Goal: Task Accomplishment & Management: Complete application form

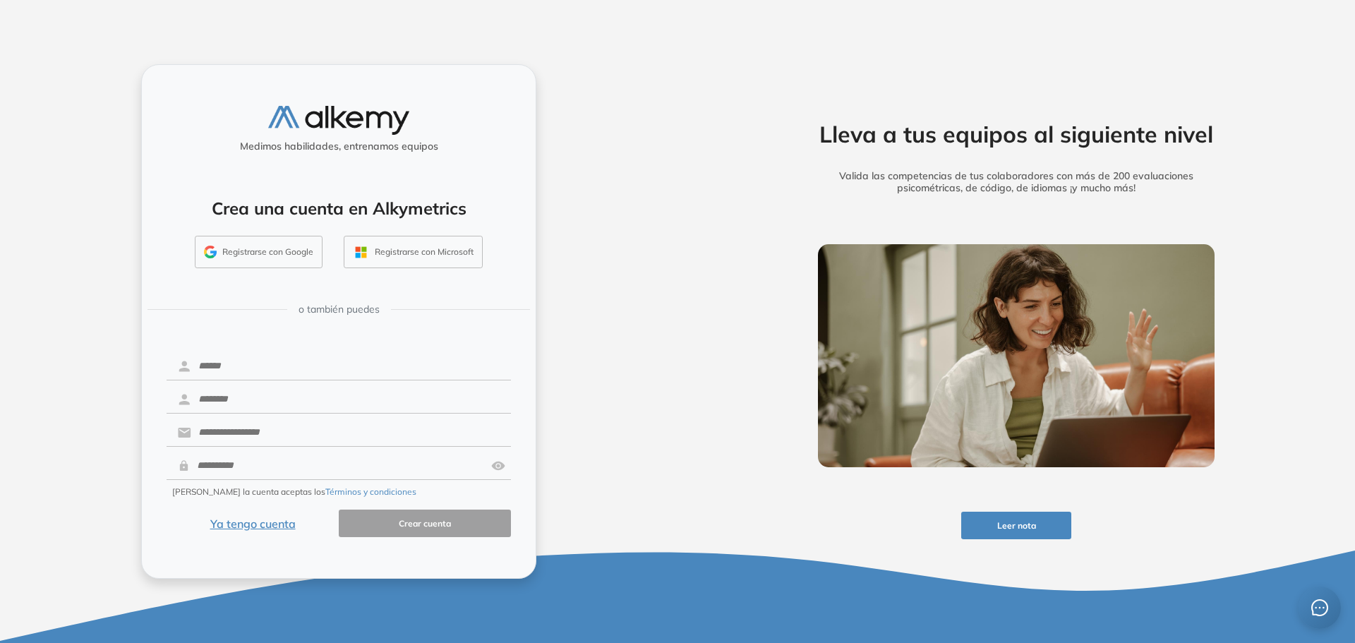
click at [230, 528] on button "Ya tengo cuenta" at bounding box center [253, 524] width 172 height 28
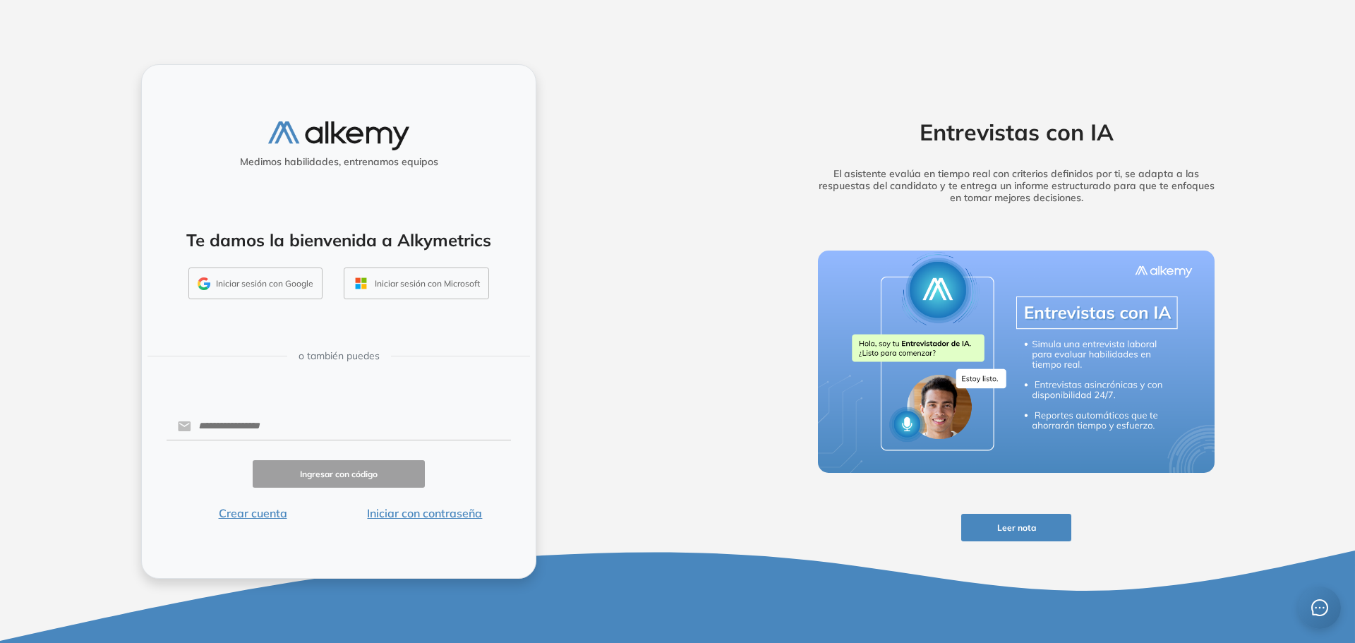
click at [269, 298] on button "Iniciar sesión con Google" at bounding box center [255, 283] width 134 height 32
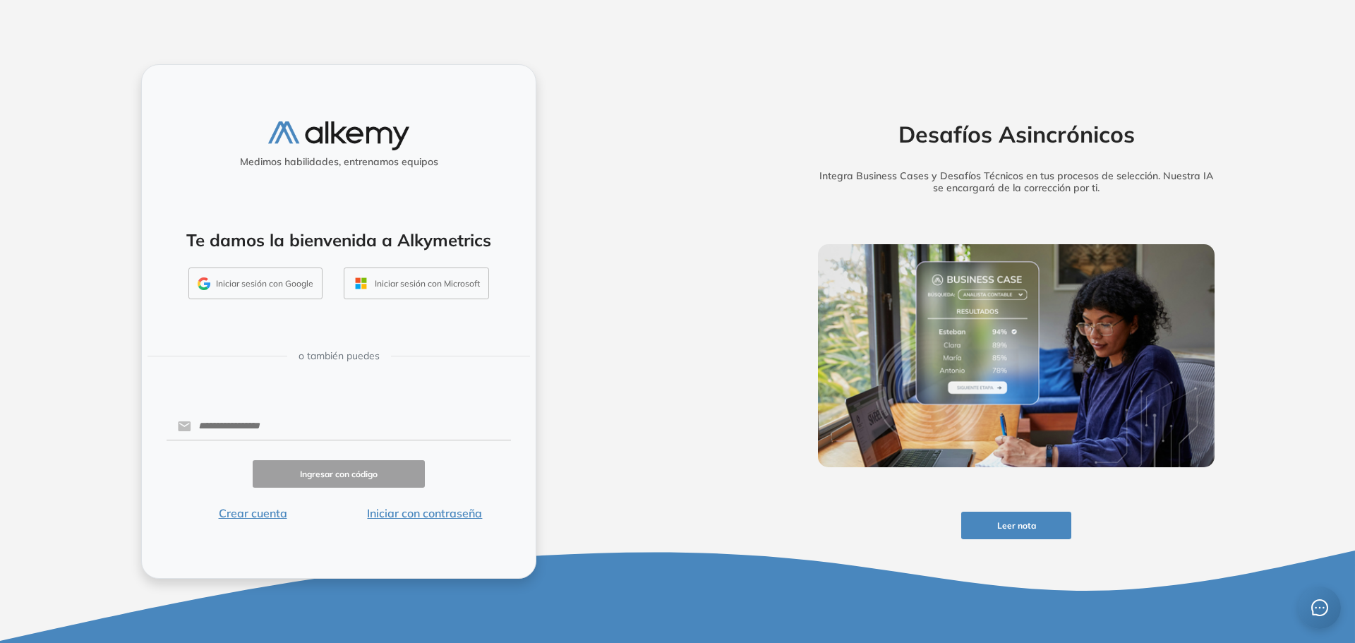
click at [290, 287] on button "Iniciar sesión con Google" at bounding box center [255, 283] width 134 height 32
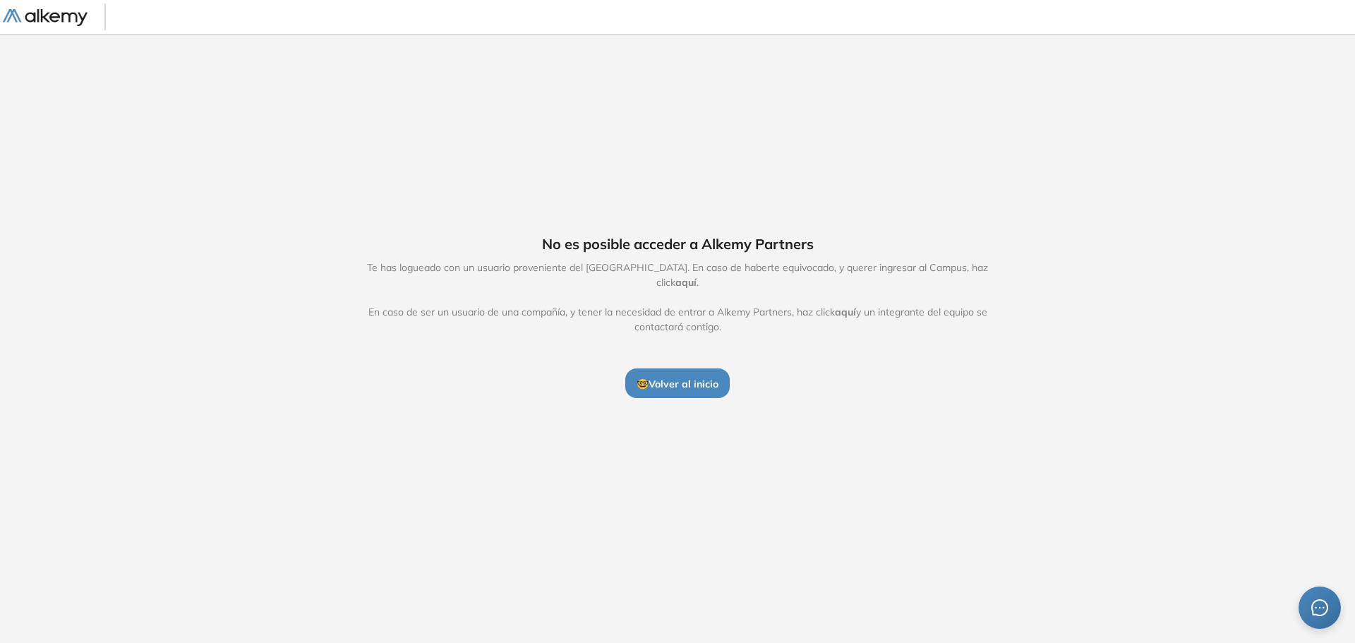
click at [699, 378] on span "🤓 Volver al inicio" at bounding box center [678, 384] width 82 height 13
click at [697, 276] on span "aquí" at bounding box center [685, 282] width 21 height 13
